Goal: Task Accomplishment & Management: Complete application form

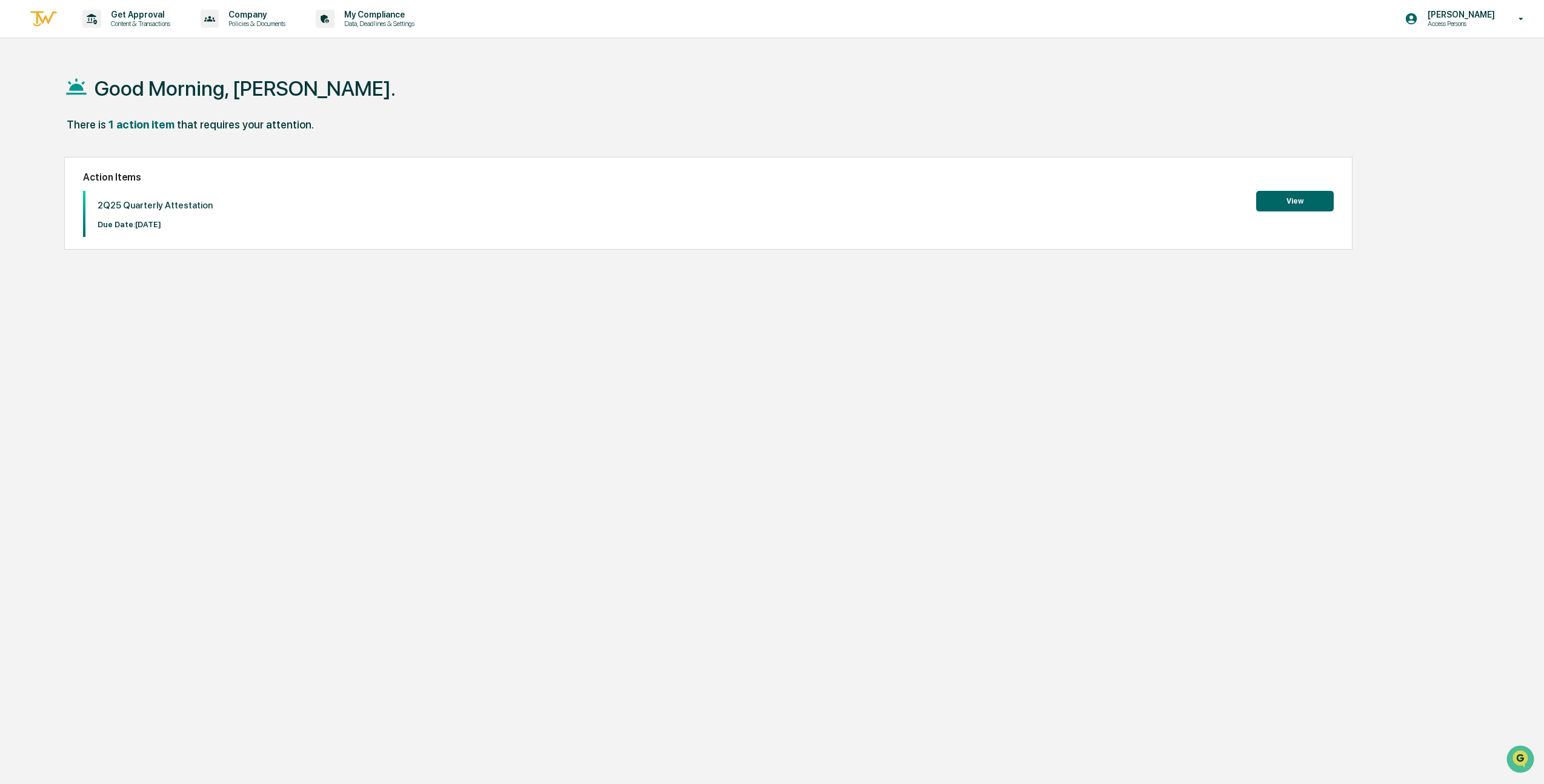
click at [1280, 202] on button "View" at bounding box center [1295, 201] width 78 height 21
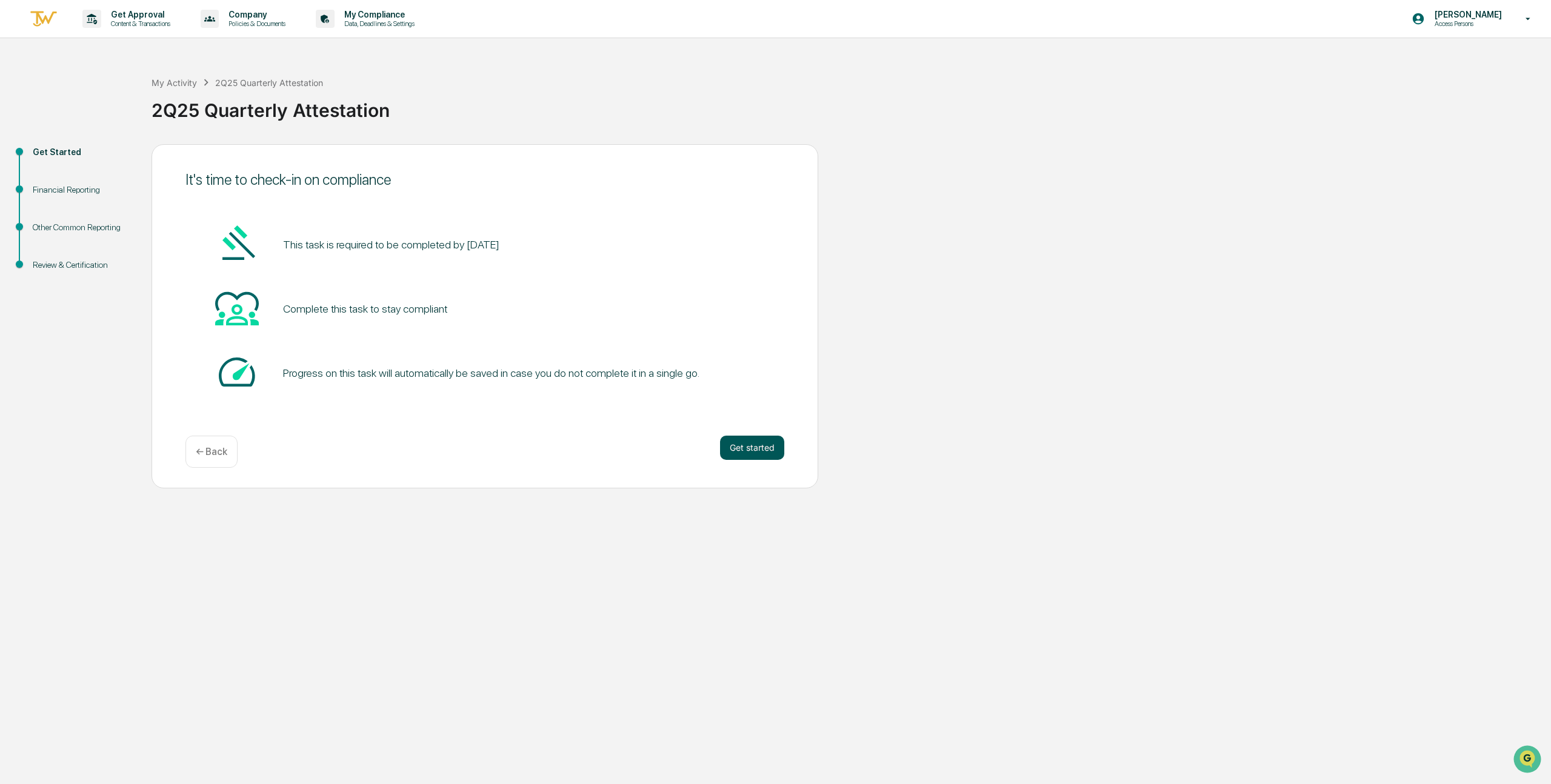
click at [738, 444] on button "Get started" at bounding box center [752, 448] width 64 height 24
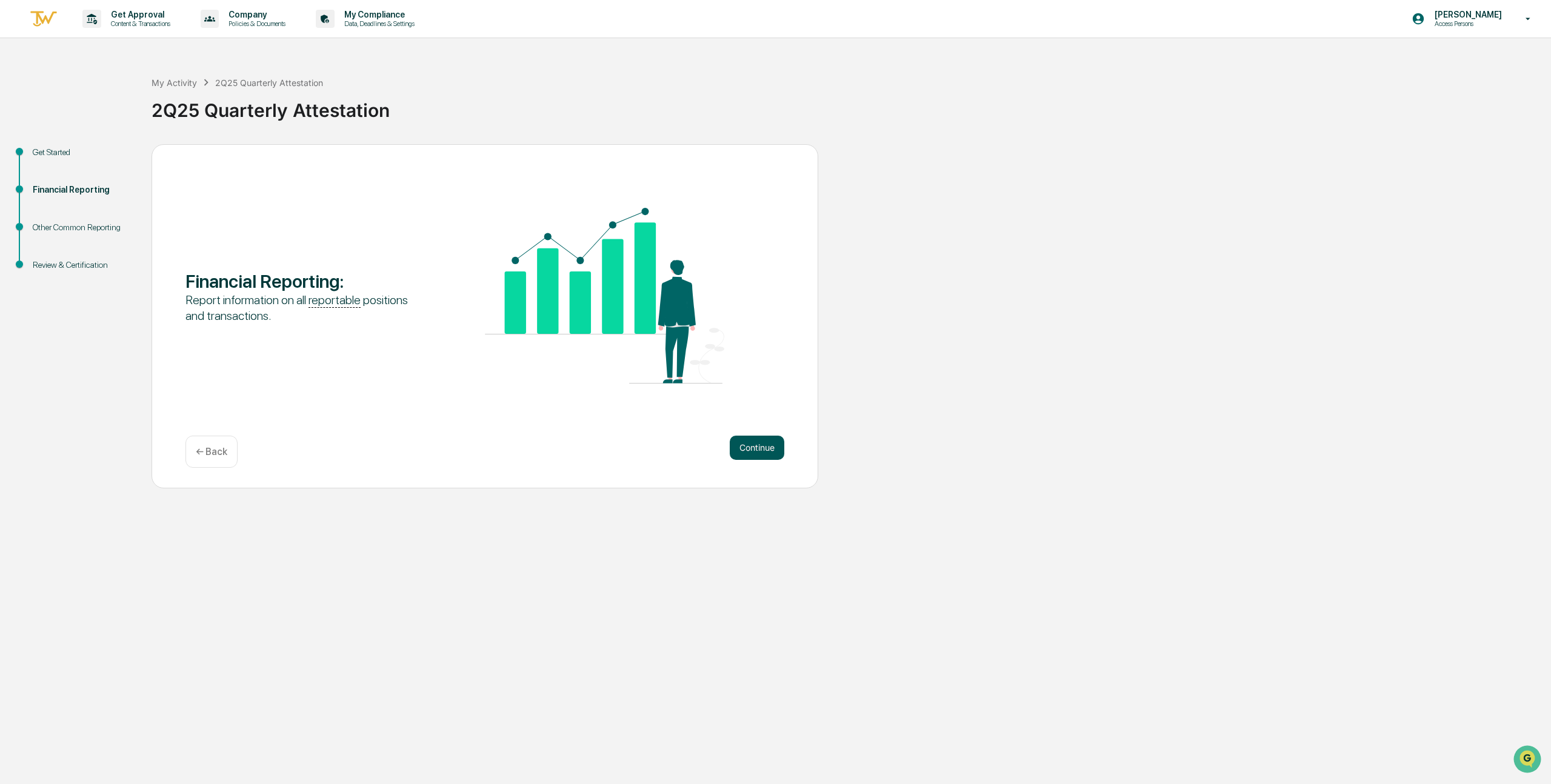
click at [770, 454] on button "Continue" at bounding box center [757, 448] width 55 height 24
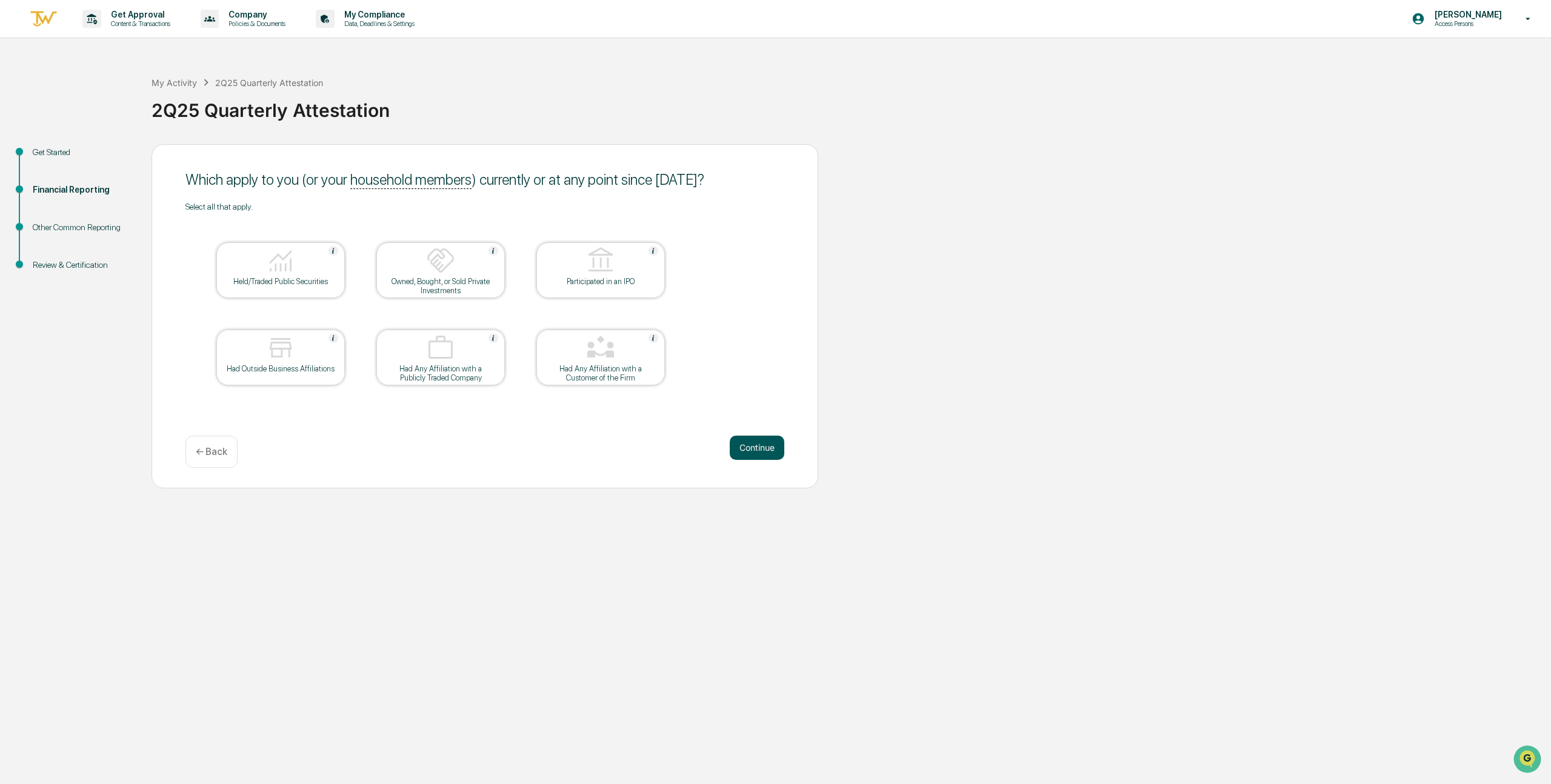
click at [757, 442] on button "Continue" at bounding box center [757, 448] width 55 height 24
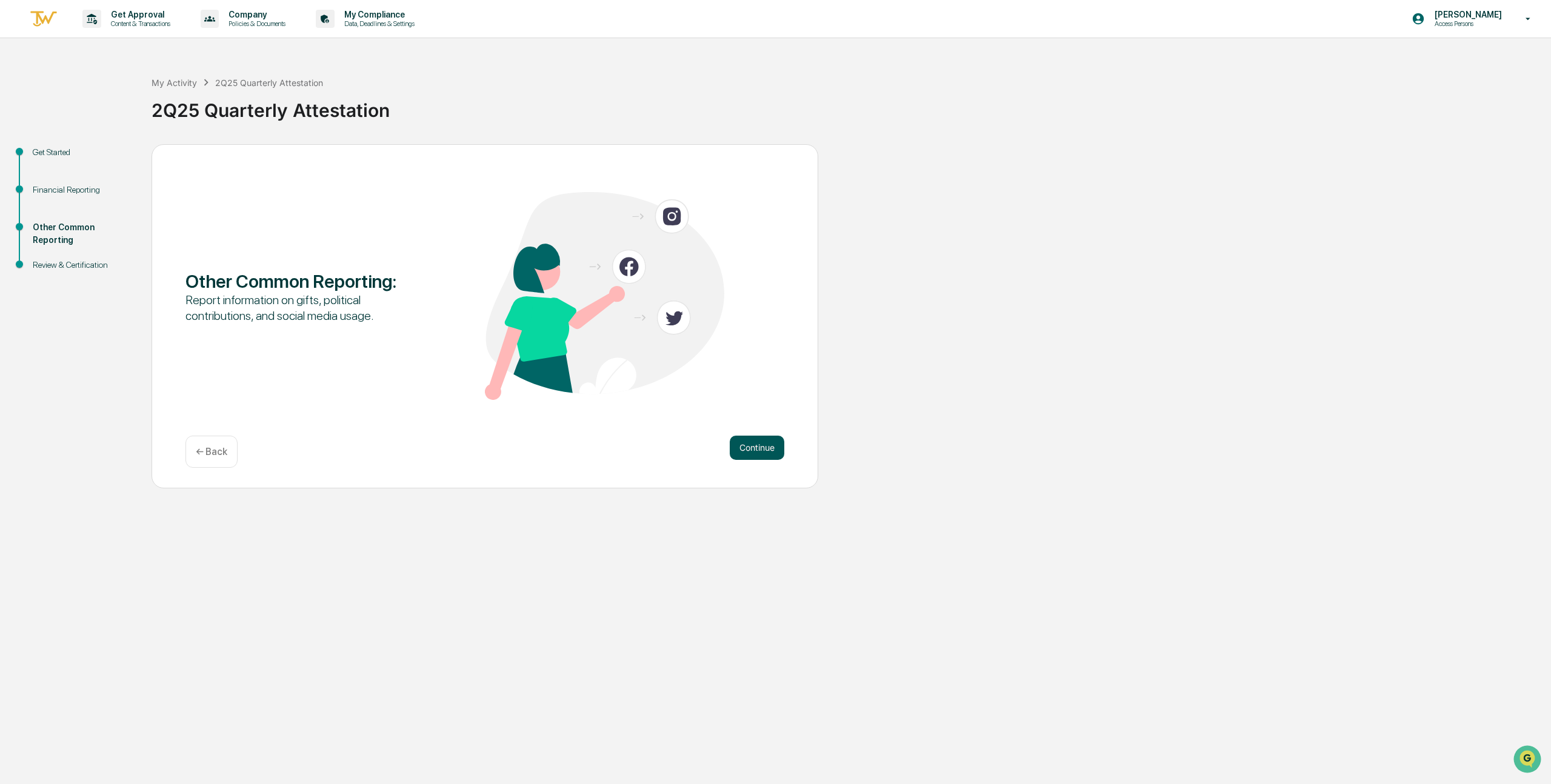
click at [766, 444] on button "Continue" at bounding box center [757, 448] width 55 height 24
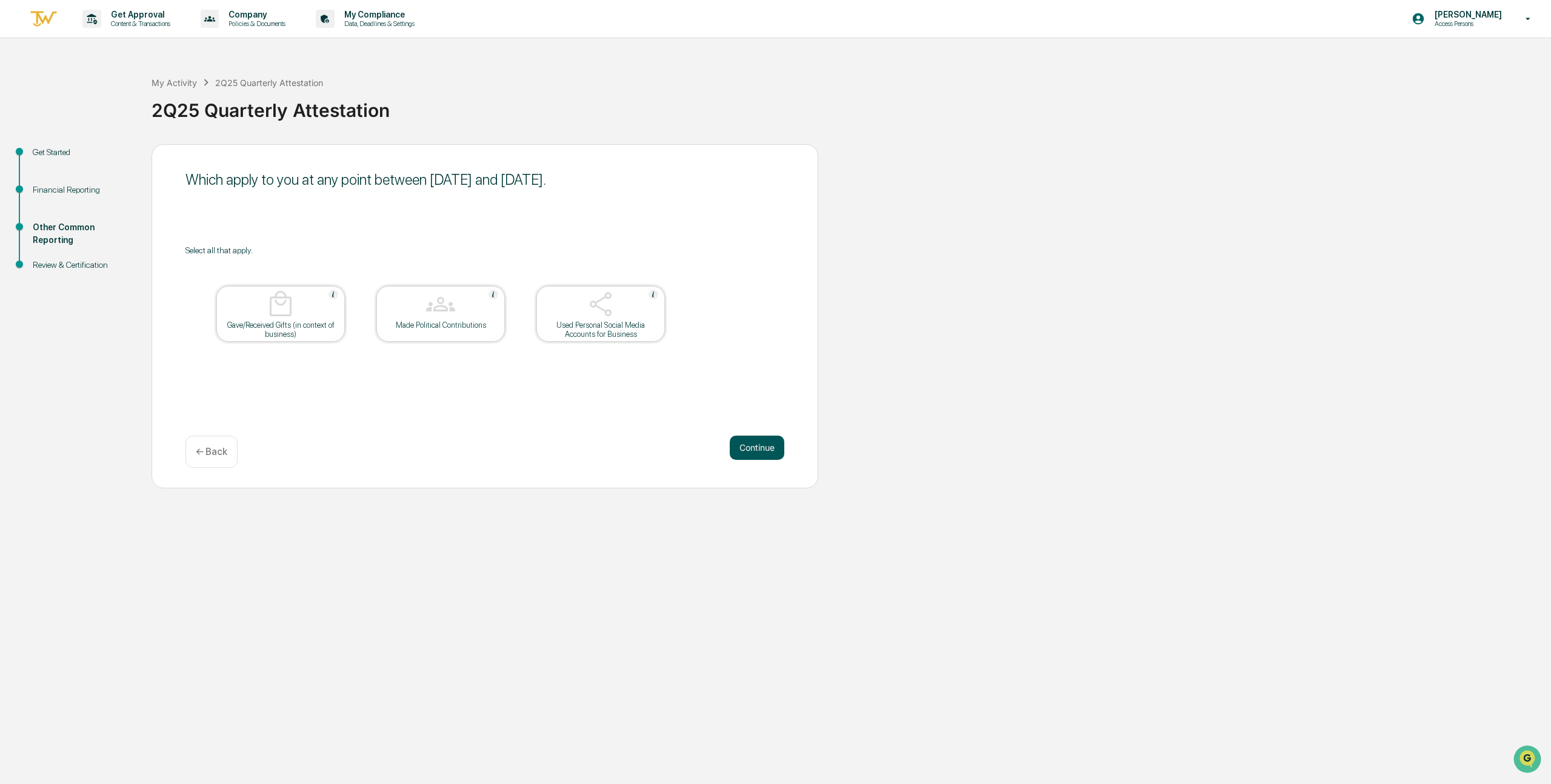
click at [753, 445] on button "Continue" at bounding box center [757, 448] width 55 height 24
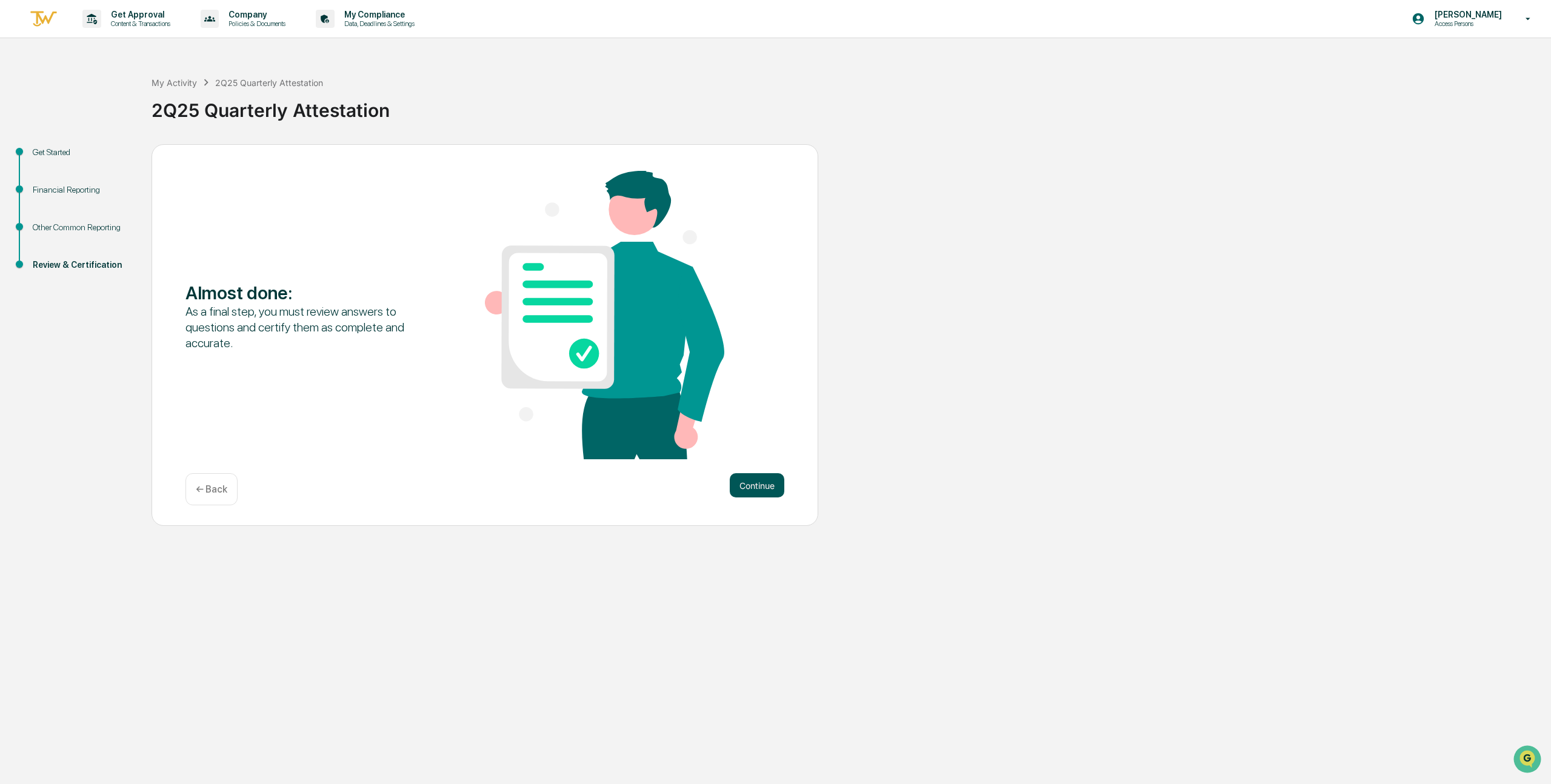
click at [773, 480] on button "Continue" at bounding box center [757, 485] width 55 height 24
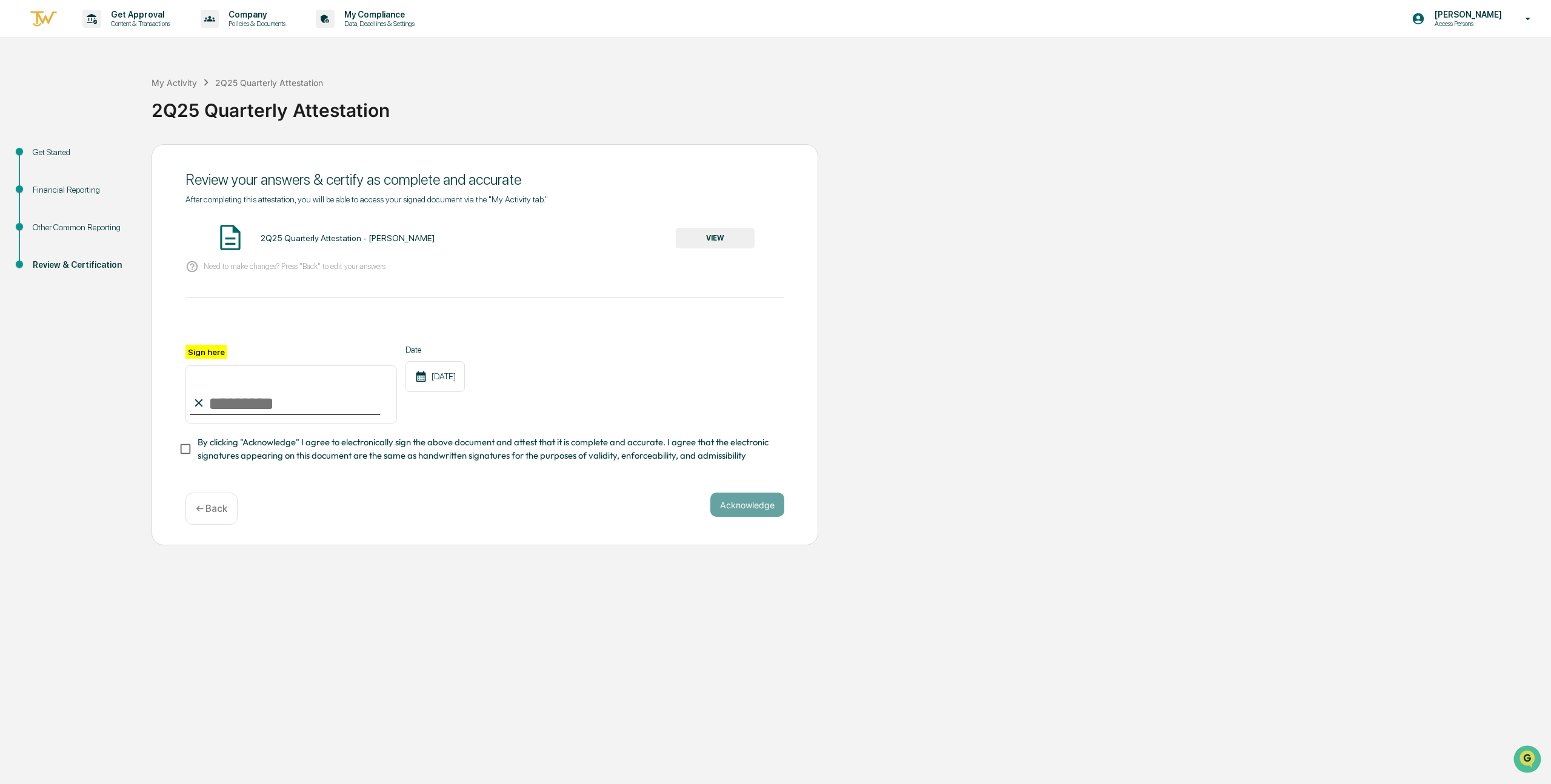
click at [293, 402] on input "Sign here" at bounding box center [291, 394] width 212 height 58
type input "**********"
click at [473, 496] on div "Acknowledge ← Back" at bounding box center [485, 508] width 599 height 32
click at [759, 512] on button "Acknowledge" at bounding box center [747, 505] width 74 height 24
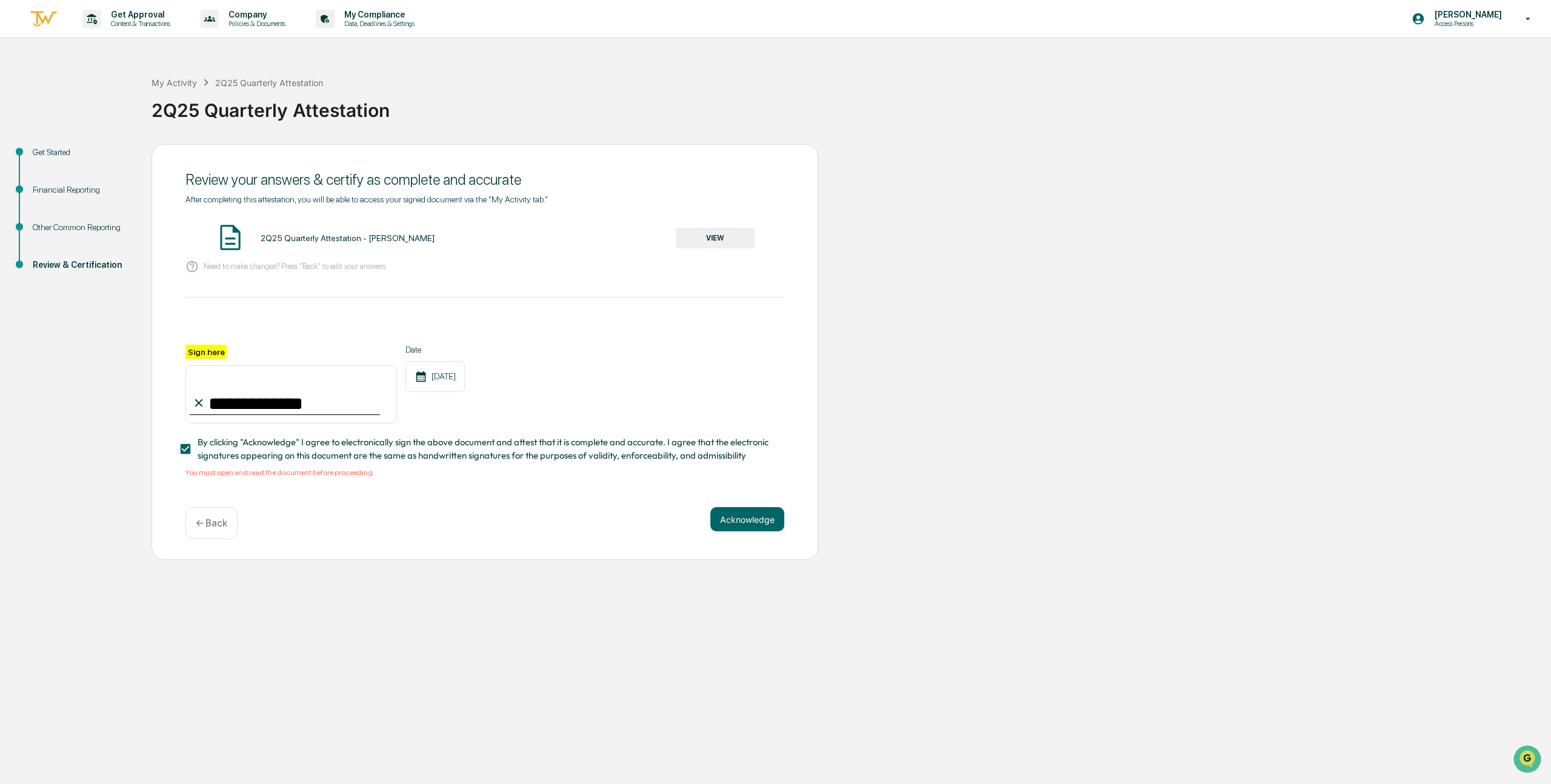
click at [689, 223] on div "2Q25 Quarterly Attestation - [PERSON_NAME] VIEW" at bounding box center [485, 238] width 599 height 32
click at [696, 238] on button "VIEW" at bounding box center [715, 238] width 79 height 21
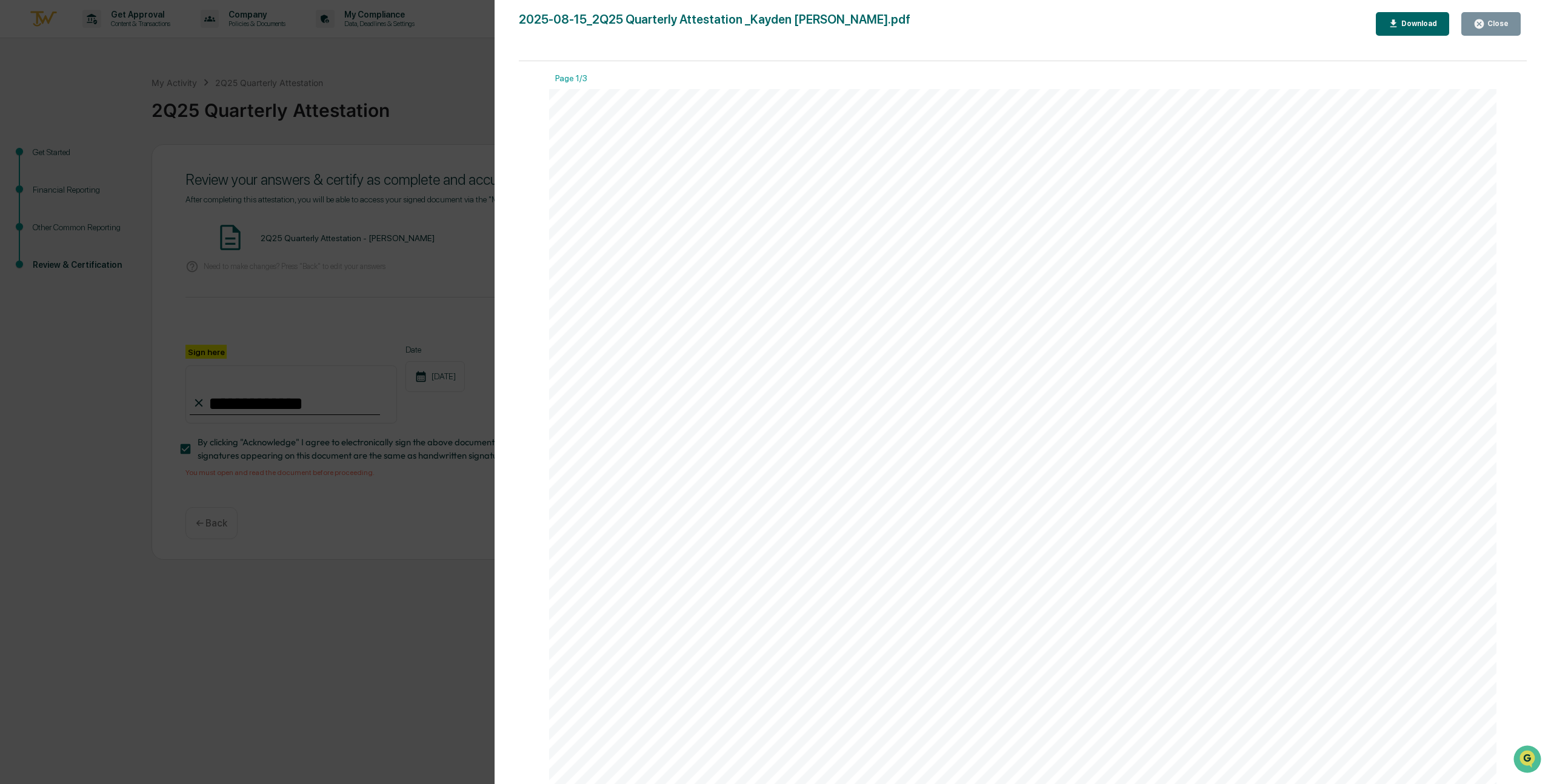
click at [471, 159] on div "Version History [DATE] 03:16 PM [PERSON_NAME] 2025-08-15_2Q25 Quarterly Attesta…" at bounding box center [775, 392] width 1551 height 784
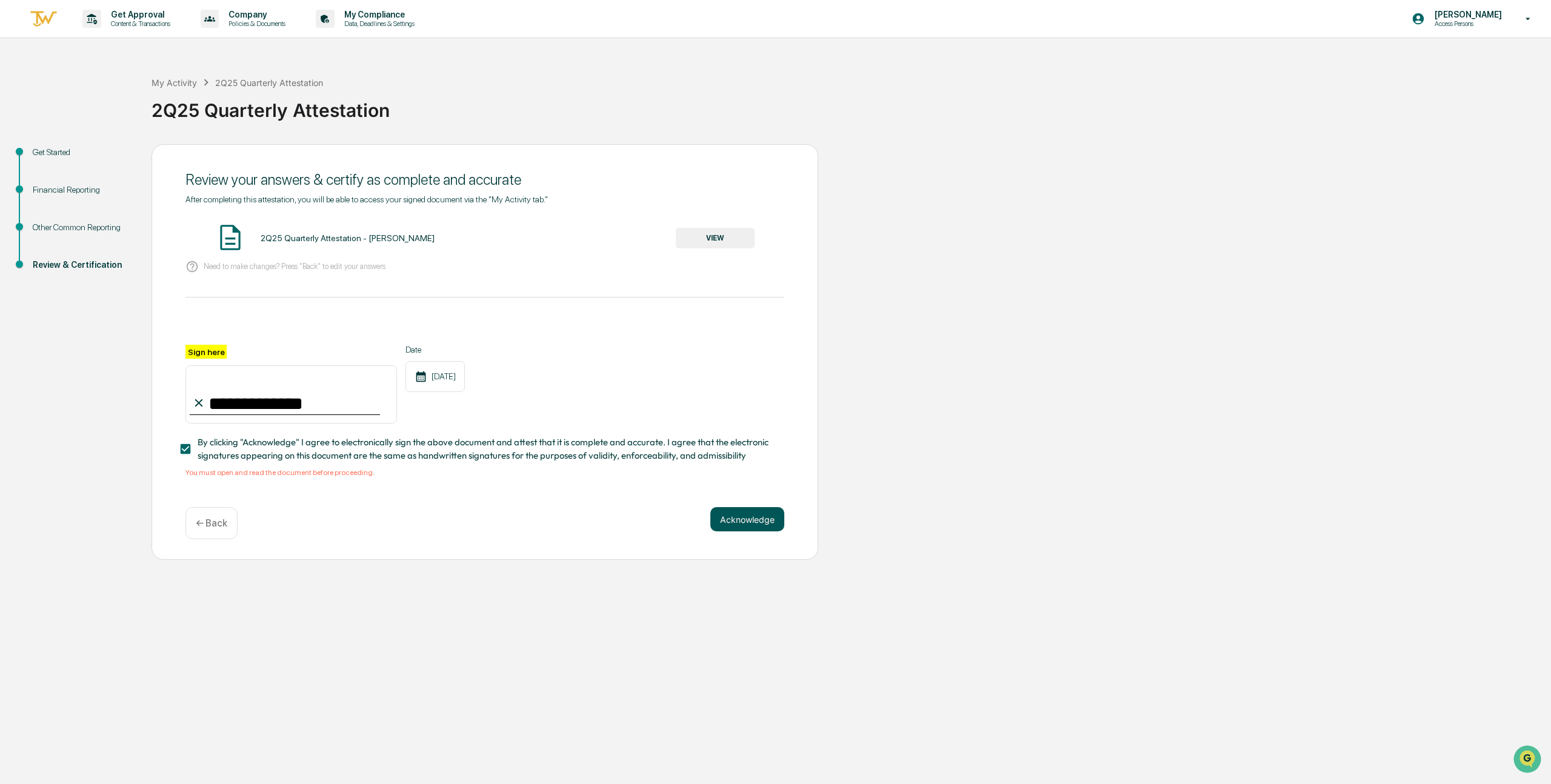
click at [732, 516] on button "Acknowledge" at bounding box center [747, 519] width 74 height 24
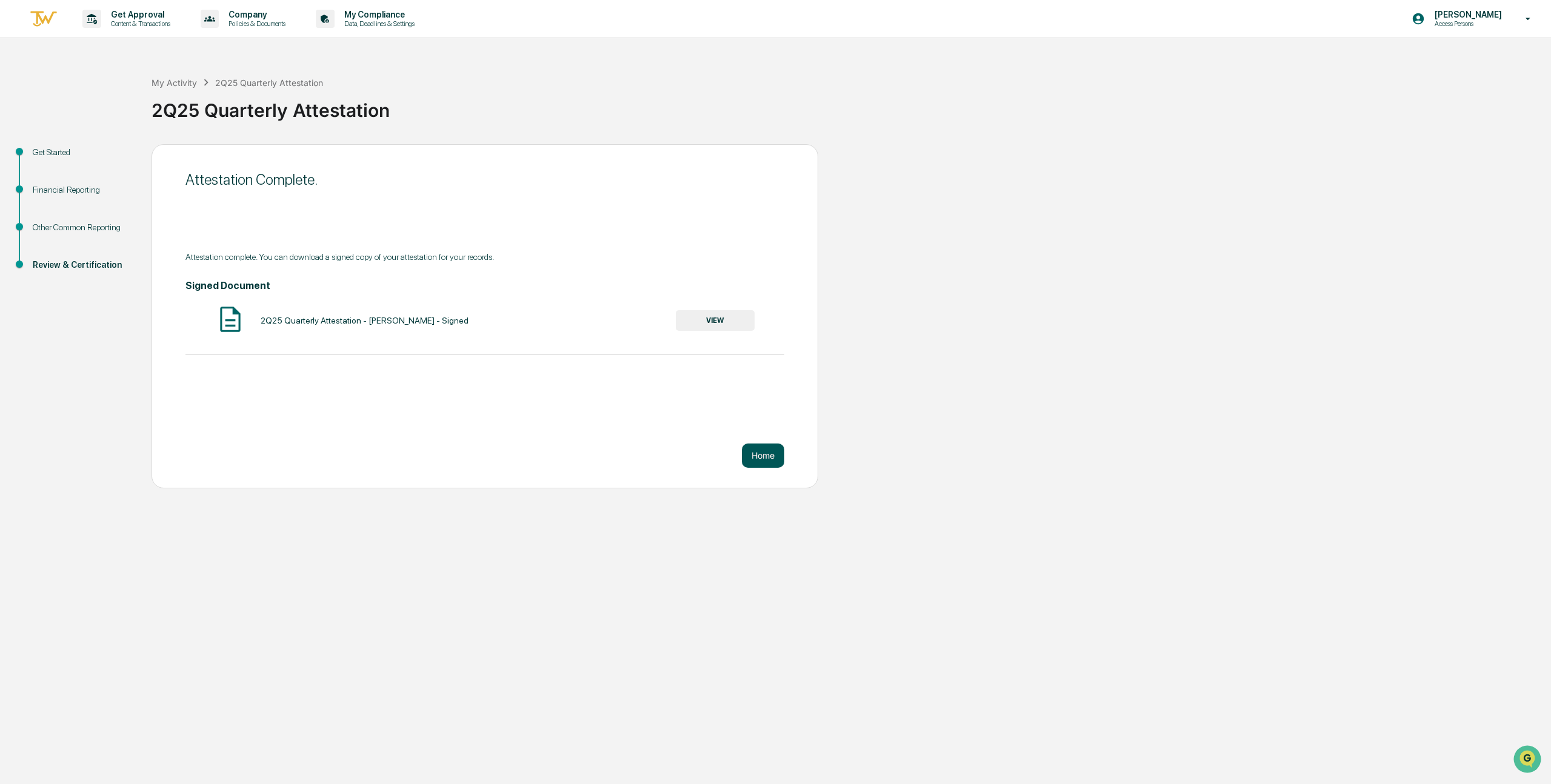
click at [778, 450] on button "Home" at bounding box center [763, 456] width 42 height 24
